Goal: Information Seeking & Learning: Compare options

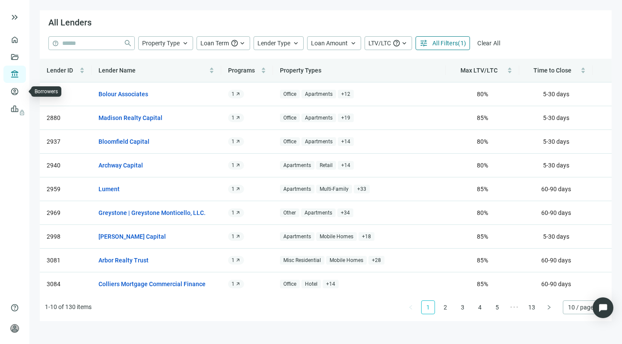
scroll to position [45, 0]
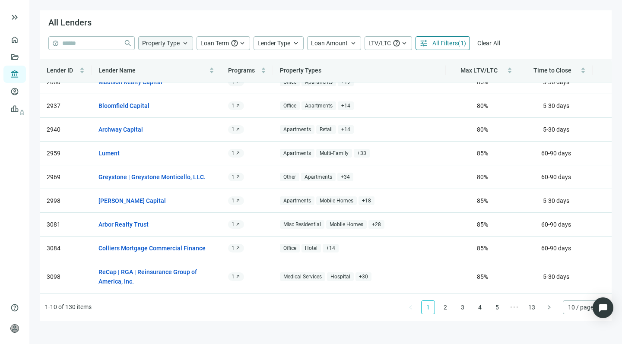
click at [180, 42] on div "Property Type keyboard_arrow_up" at bounding box center [165, 43] width 55 height 14
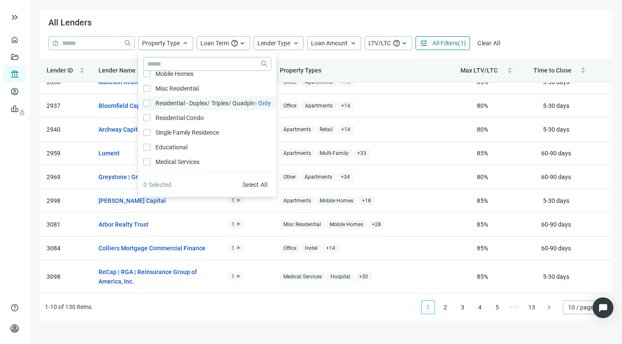
scroll to position [257, 0]
click at [229, 44] on span "Loan Term" at bounding box center [215, 43] width 29 height 7
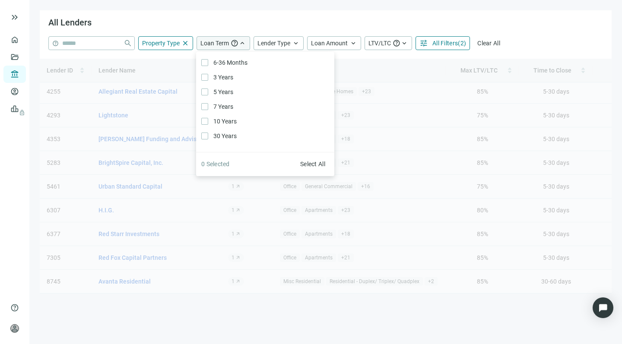
scroll to position [35, 0]
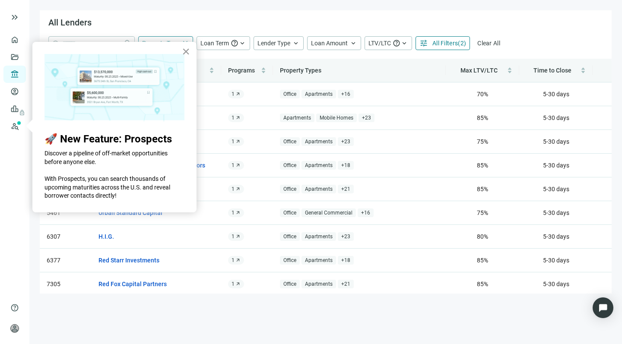
click at [184, 50] on button "×" at bounding box center [186, 52] width 8 height 14
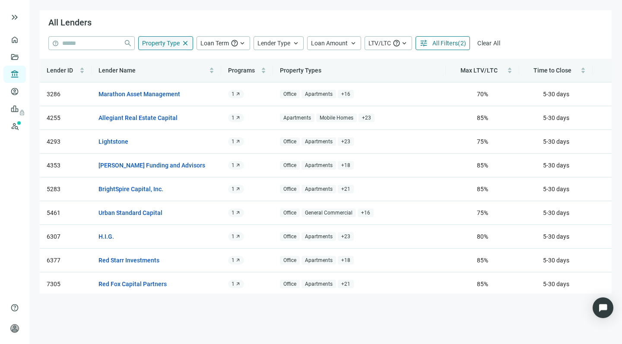
click at [171, 41] on span "Property Type" at bounding box center [161, 43] width 38 height 7
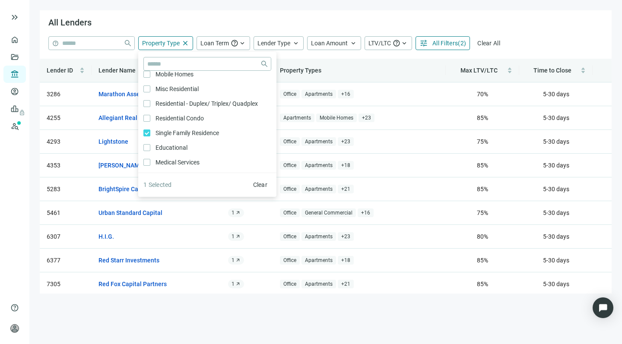
scroll to position [260, 0]
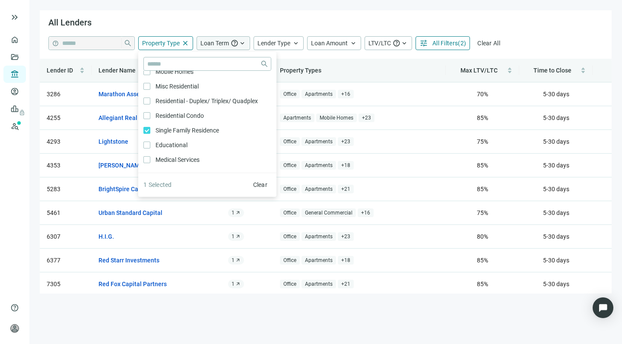
click at [220, 40] on span "Loan Term" at bounding box center [215, 43] width 29 height 7
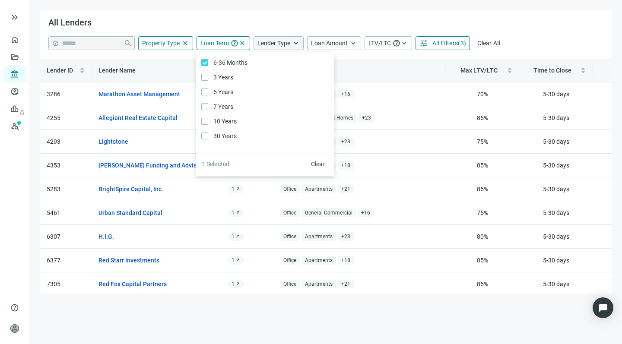
click at [277, 41] on span "Lender Type" at bounding box center [274, 43] width 33 height 7
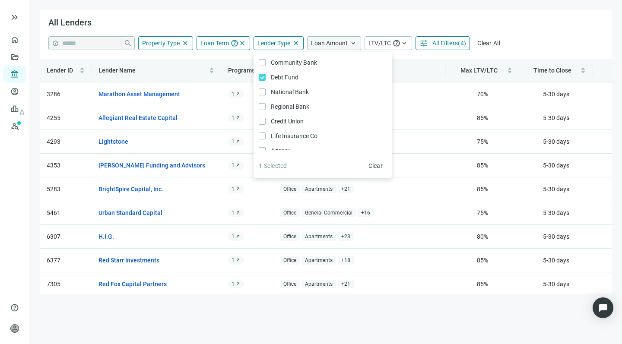
click at [336, 41] on span "Loan Amount" at bounding box center [329, 43] width 37 height 7
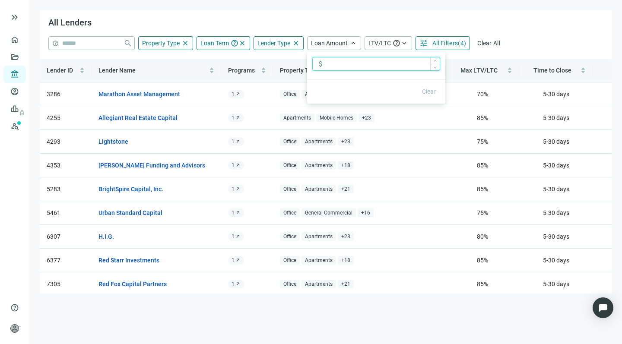
click at [337, 67] on input at bounding box center [383, 63] width 113 height 13
type input "*********"
click at [382, 42] on span "LTV/LTC" at bounding box center [380, 43] width 22 height 7
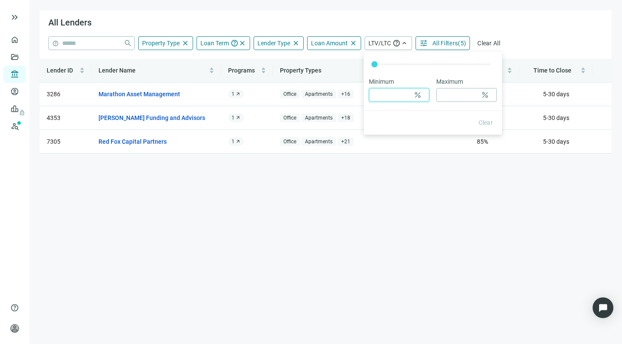
click at [388, 94] on input at bounding box center [391, 95] width 37 height 13
type input "**"
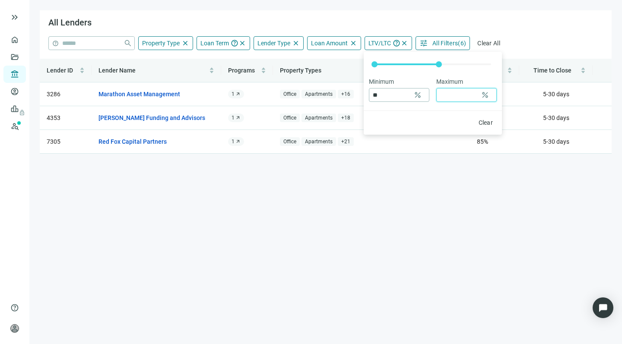
click at [459, 94] on input at bounding box center [458, 95] width 37 height 13
type input "**"
click at [443, 41] on span "All Filters" at bounding box center [445, 43] width 25 height 7
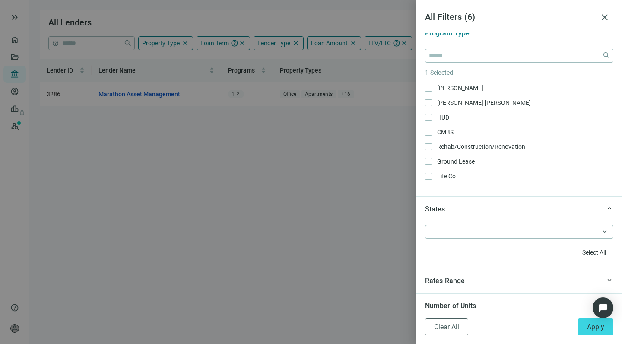
scroll to position [621, 0]
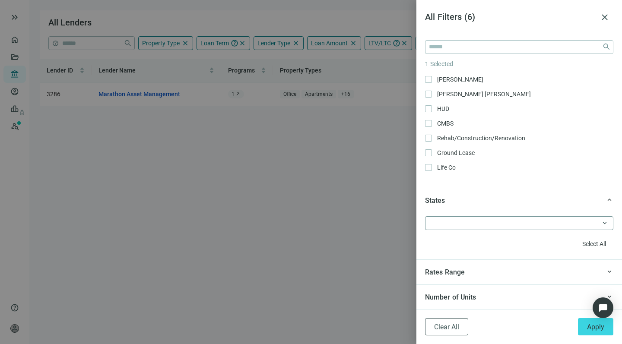
click at [449, 224] on div at bounding box center [515, 223] width 176 height 12
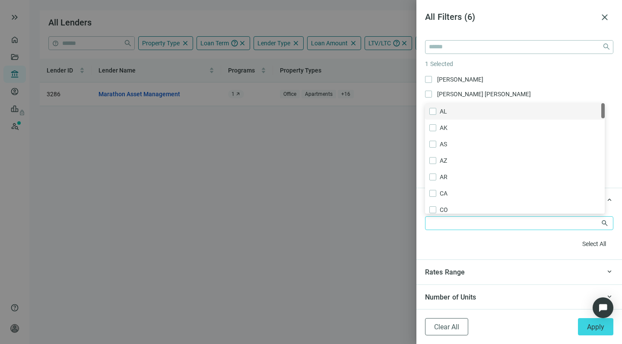
type input "*"
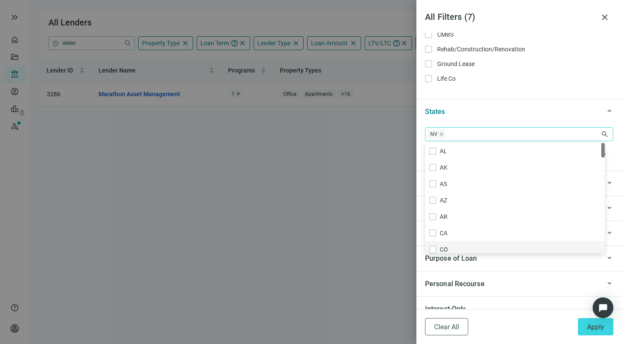
scroll to position [834, 0]
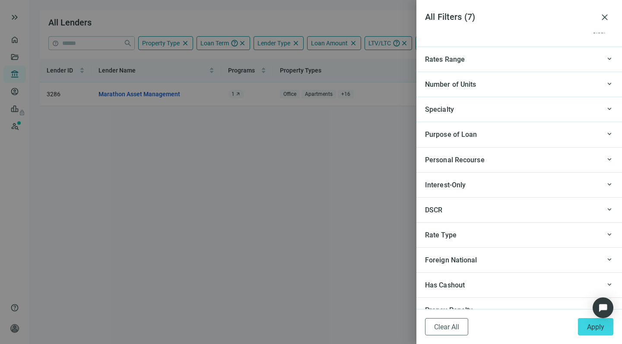
click at [466, 136] on span "Purpose of Loan" at bounding box center [451, 135] width 52 height 8
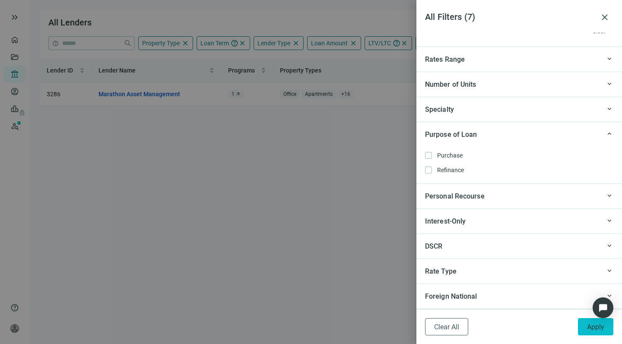
click at [592, 329] on span "Apply" at bounding box center [595, 327] width 17 height 8
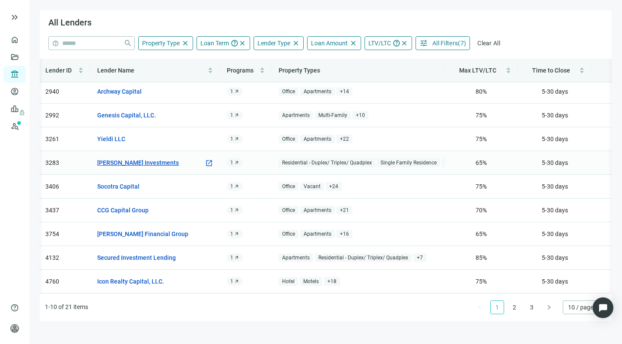
scroll to position [35, 1]
click at [516, 308] on link "2" at bounding box center [514, 307] width 13 height 13
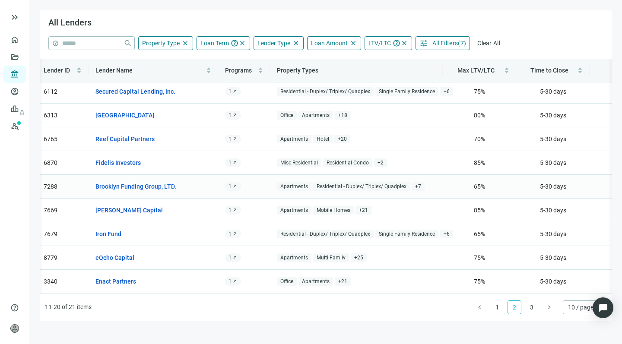
scroll to position [35, 3]
click at [533, 307] on link "3" at bounding box center [531, 307] width 13 height 13
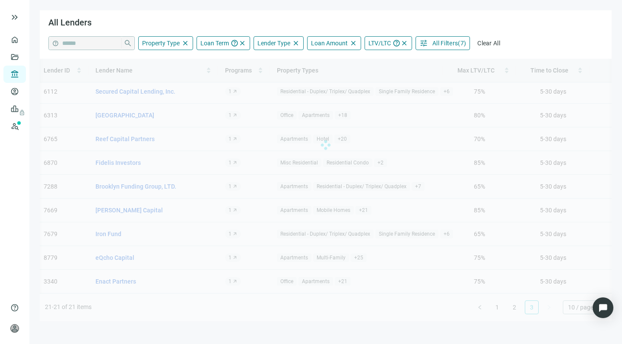
scroll to position [0, 3]
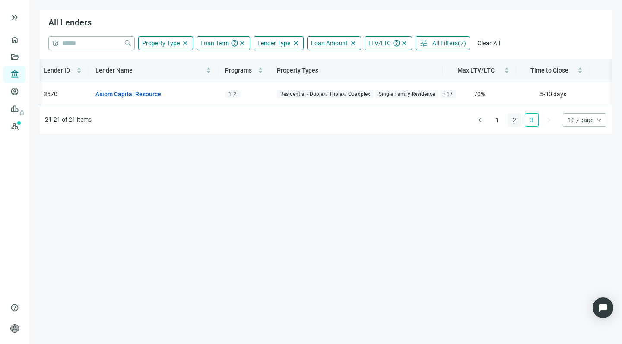
click at [513, 127] on link "2" at bounding box center [514, 120] width 13 height 13
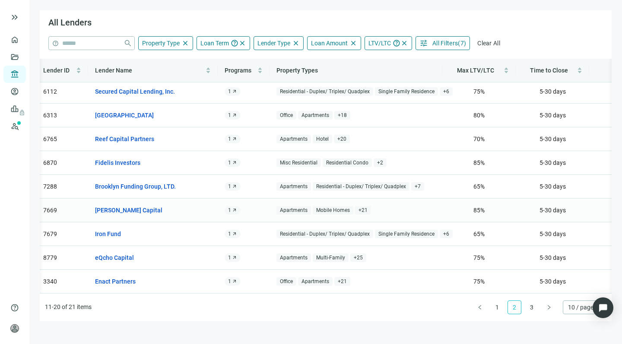
scroll to position [35, 3]
click at [497, 309] on link "1" at bounding box center [497, 307] width 13 height 13
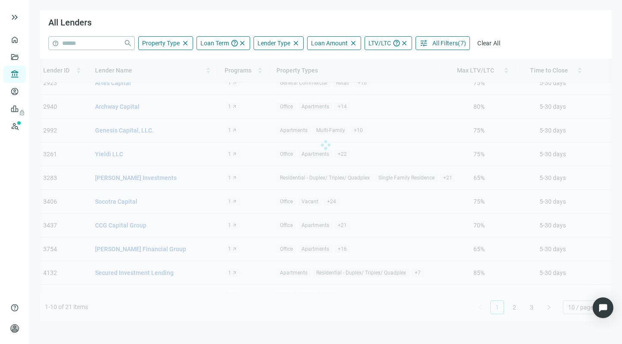
scroll to position [0, 3]
